Goal: Entertainment & Leisure: Consume media (video, audio)

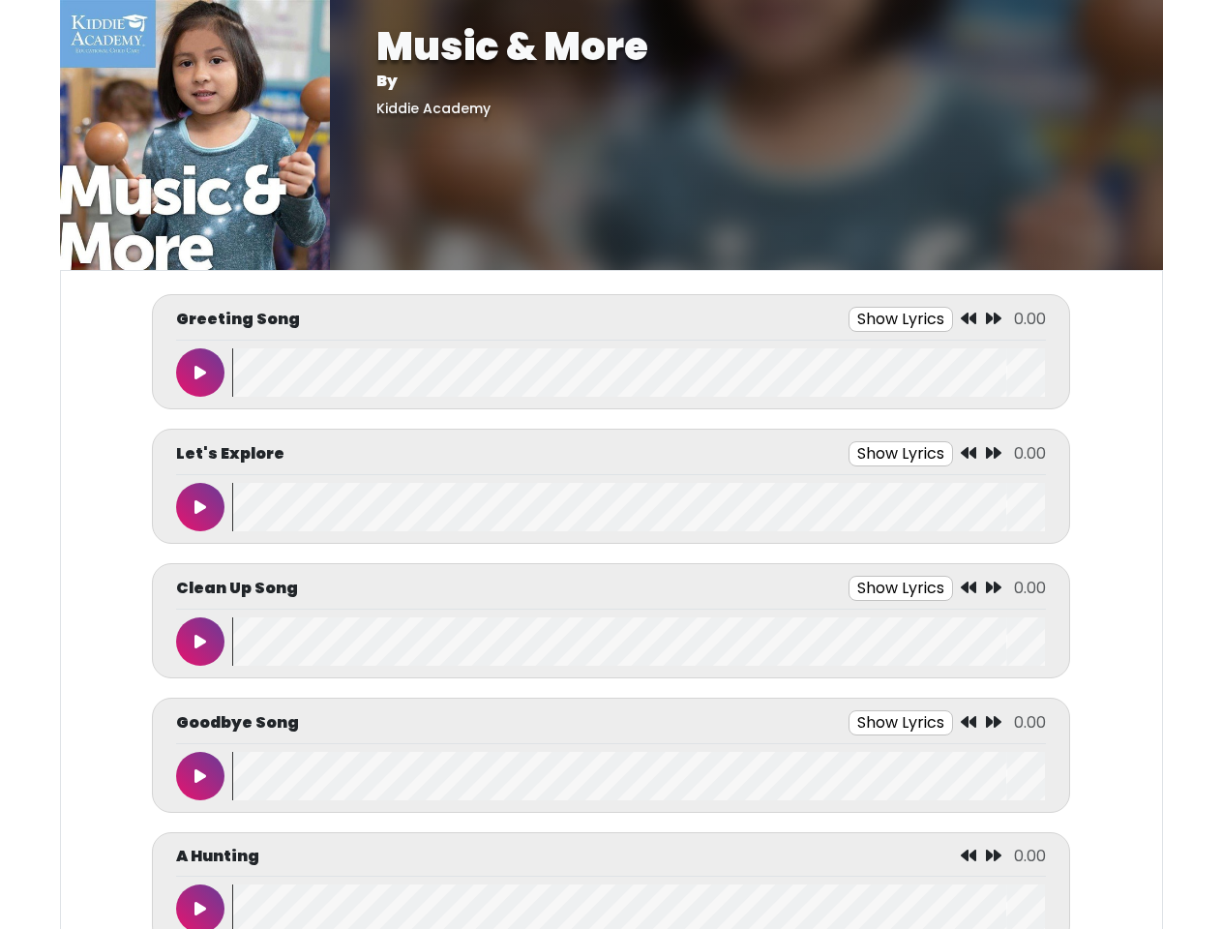
click at [901, 319] on button "Show Lyrics" at bounding box center [901, 319] width 104 height 25
click at [969, 319] on icon at bounding box center [968, 318] width 15 height 15
click at [994, 319] on icon at bounding box center [993, 318] width 15 height 15
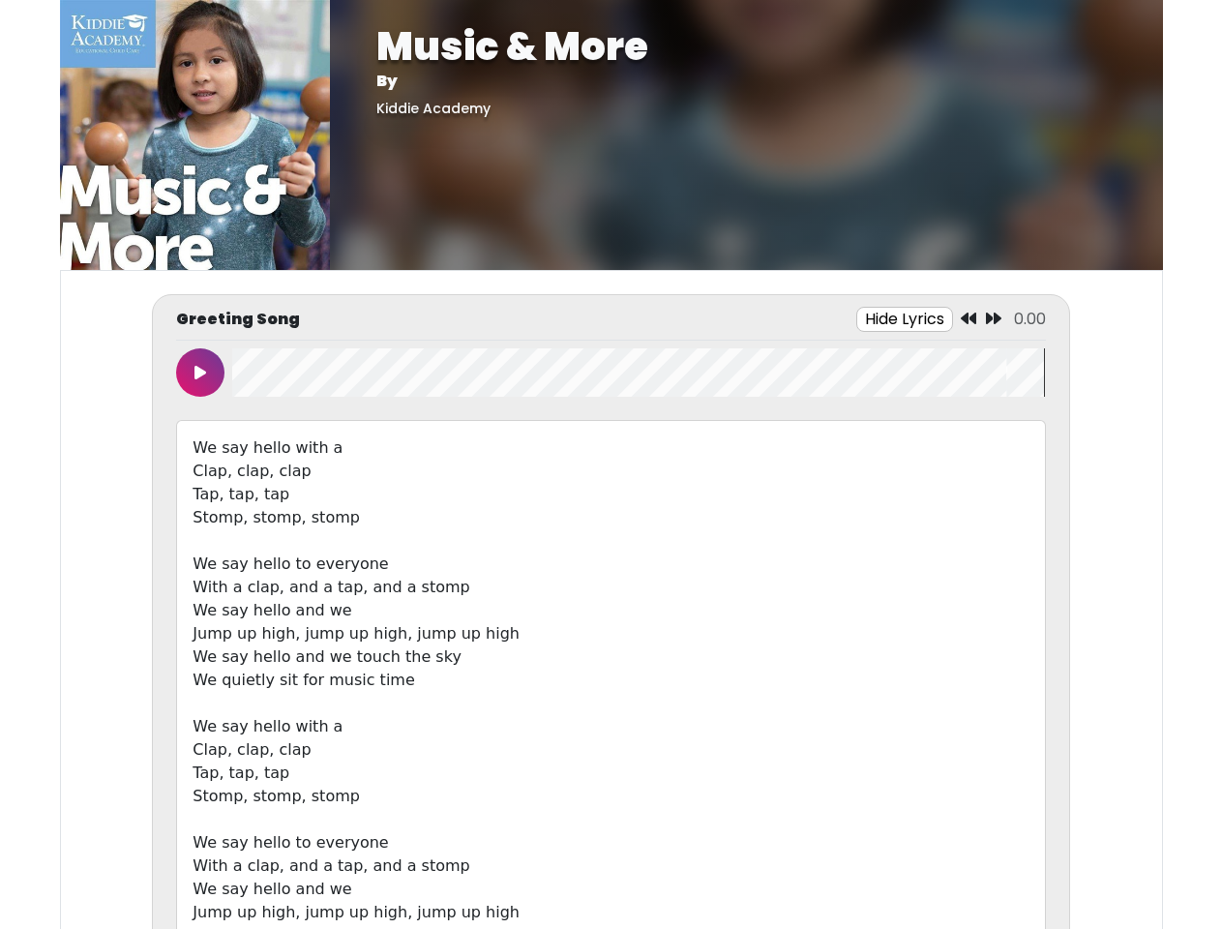
click at [200, 372] on icon at bounding box center [200, 372] width 12 height 15
click at [639, 372] on wave at bounding box center [638, 372] width 813 height 48
click at [901, 454] on div "We say hello with a Clap, clap, clap Tap, tap, tap Stomp, stomp, stomp We say h…" at bounding box center [610, 703] width 869 height 567
click at [969, 454] on div "We say hello with a Clap, clap, clap Tap, tap, tap Stomp, stomp, stomp We say h…" at bounding box center [610, 703] width 869 height 567
click at [994, 454] on div "We say hello with a Clap, clap, clap Tap, tap, tap Stomp, stomp, stomp We say h…" at bounding box center [610, 703] width 869 height 567
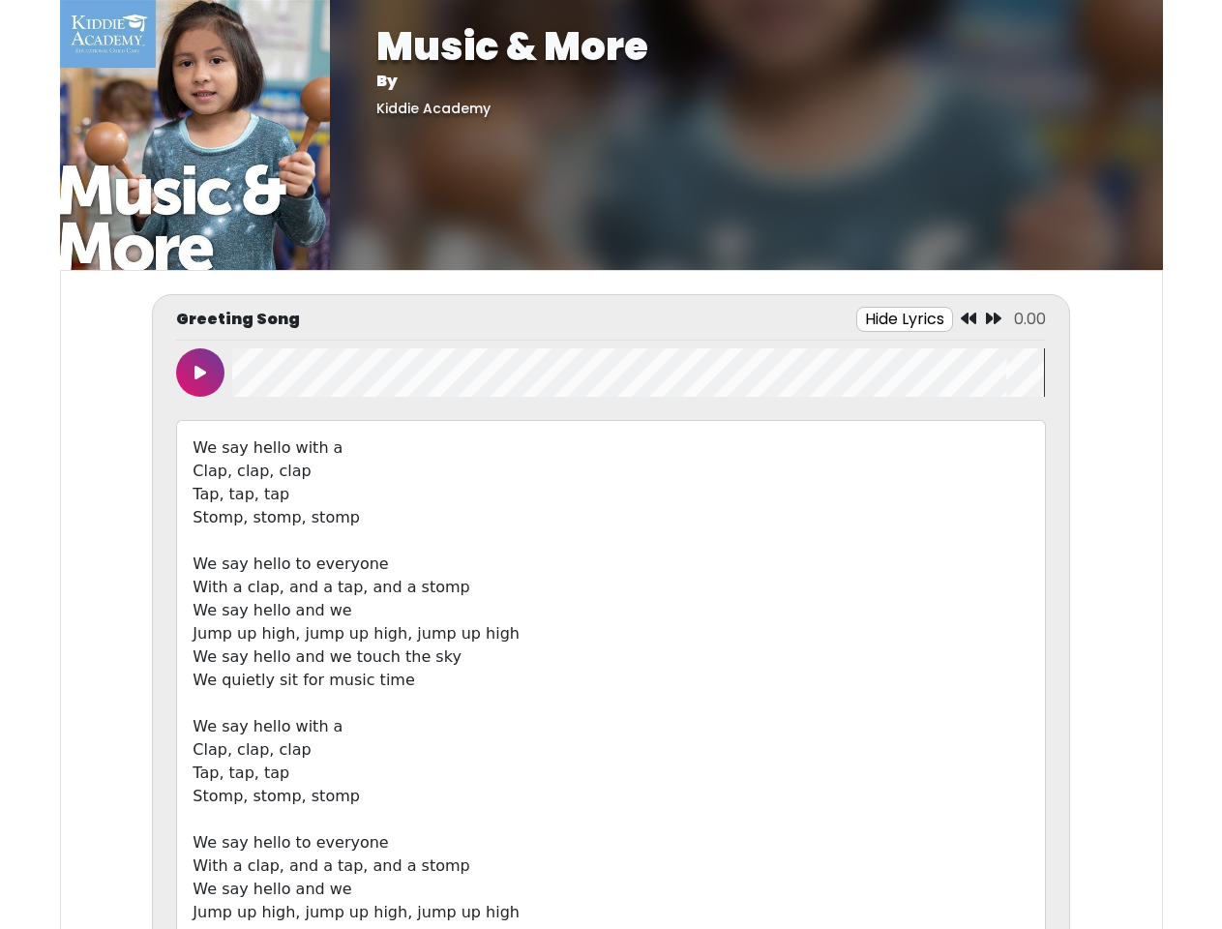
click at [200, 507] on div "We say hello with a Clap, clap, clap Tap, tap, tap Stomp, stomp, stomp We say h…" at bounding box center [610, 703] width 869 height 567
click at [639, 507] on div "We say hello with a Clap, clap, clap Tap, tap, tap Stomp, stomp, stomp We say h…" at bounding box center [610, 703] width 869 height 567
